Goal: Task Accomplishment & Management: Use online tool/utility

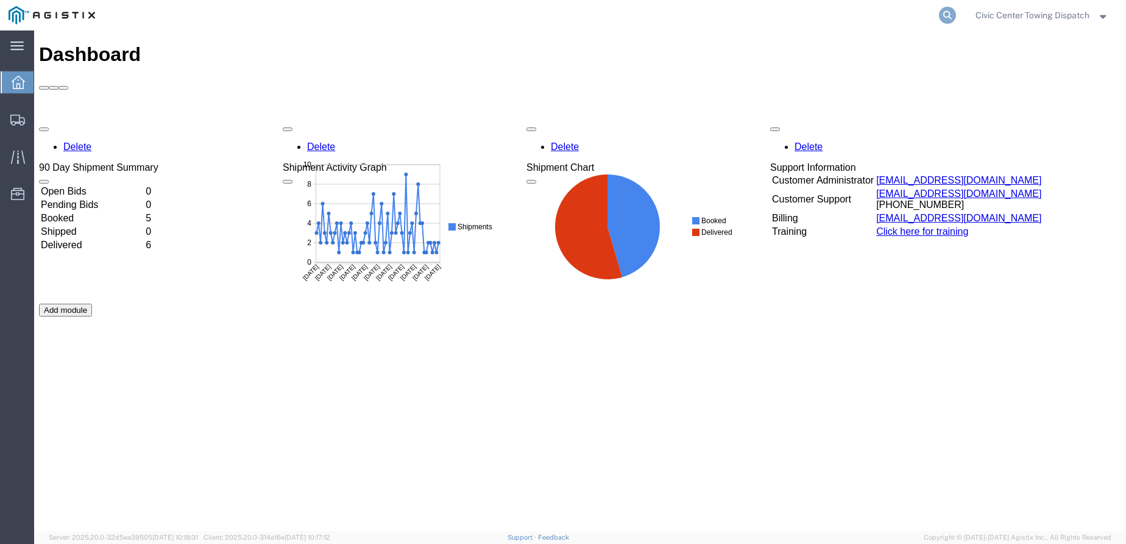
drag, startPoint x: 950, startPoint y: 14, endPoint x: 814, endPoint y: 0, distance: 136.7
click at [950, 14] on icon at bounding box center [947, 15] width 17 height 17
click at [616, 14] on input "search" at bounding box center [754, 15] width 371 height 29
type input "B31483"
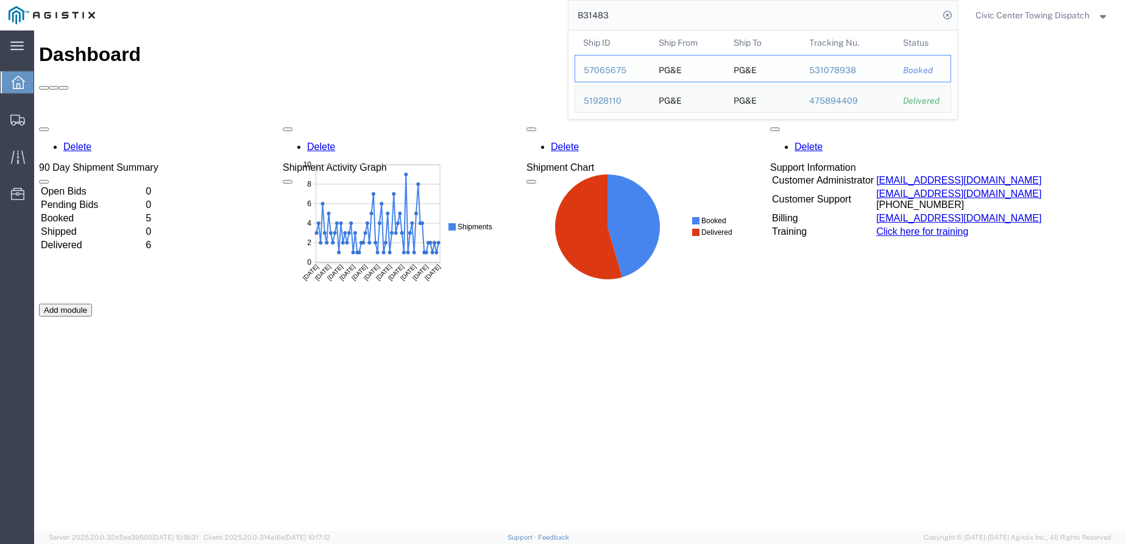
click at [603, 69] on div "57065675" at bounding box center [613, 70] width 58 height 13
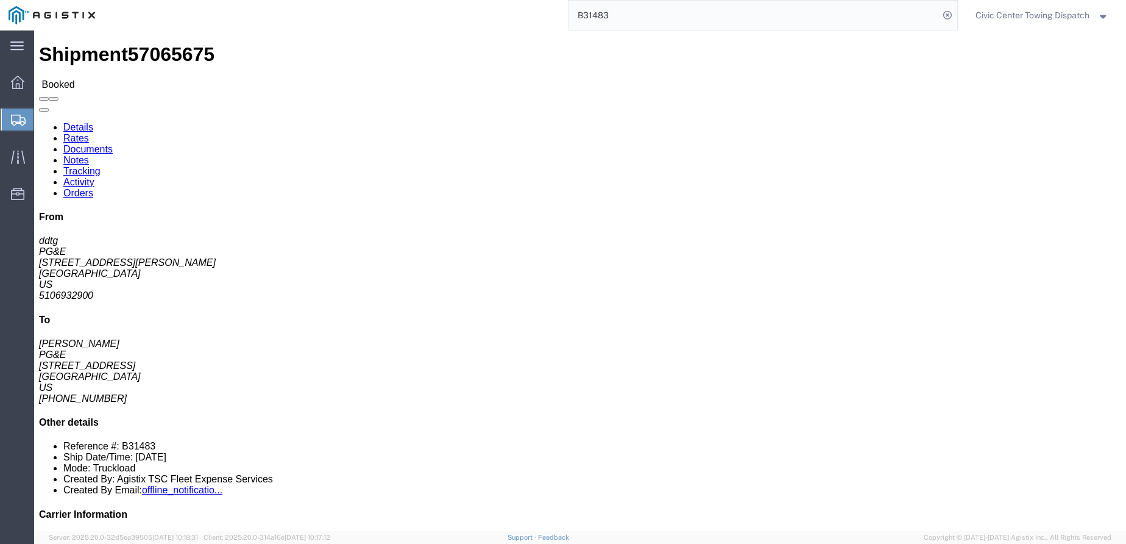
click link "Documents"
